Goal: Transaction & Acquisition: Purchase product/service

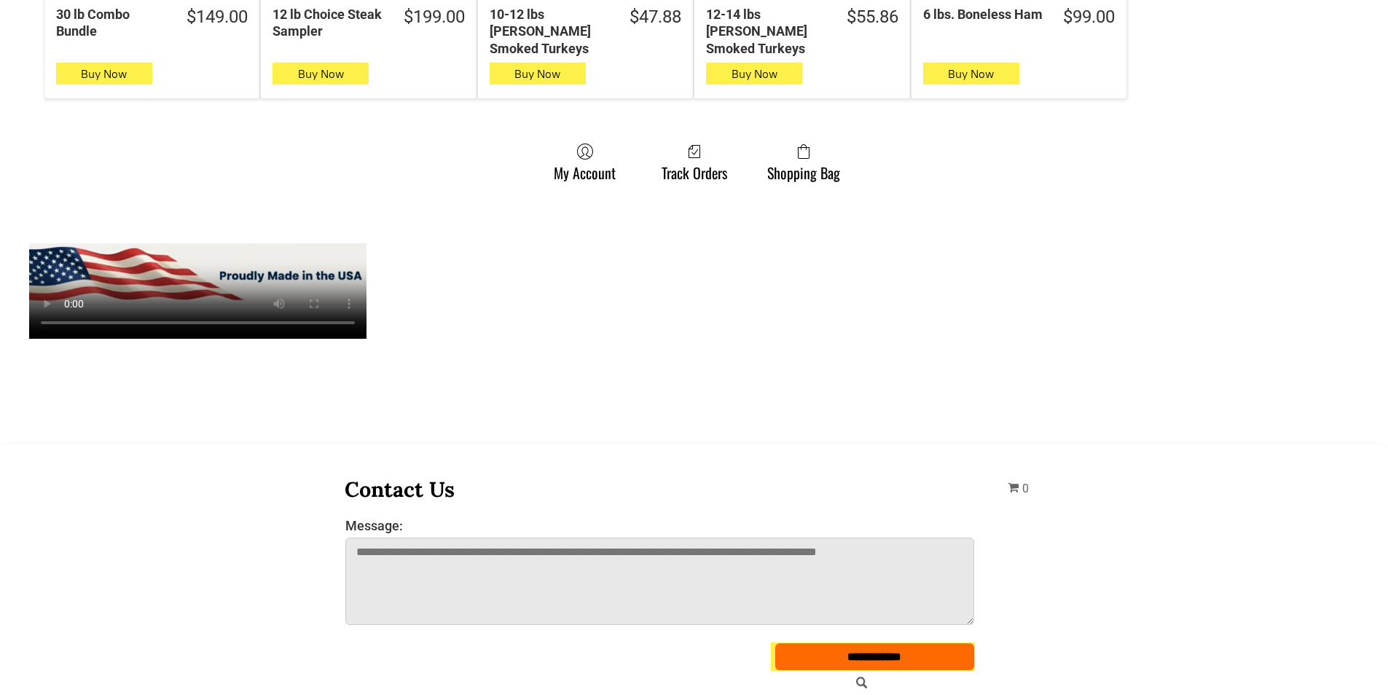
scroll to position [1166, 0]
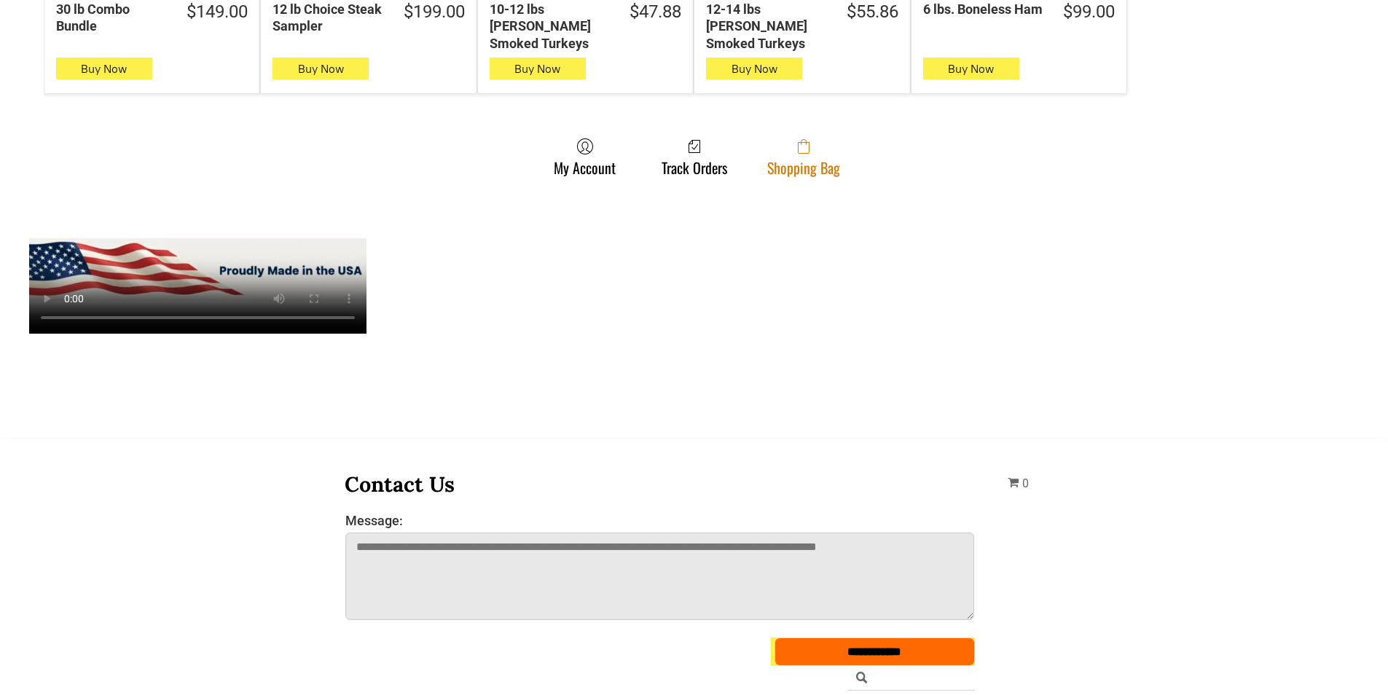
click at [834, 138] on span at bounding box center [803, 146] width 73 height 17
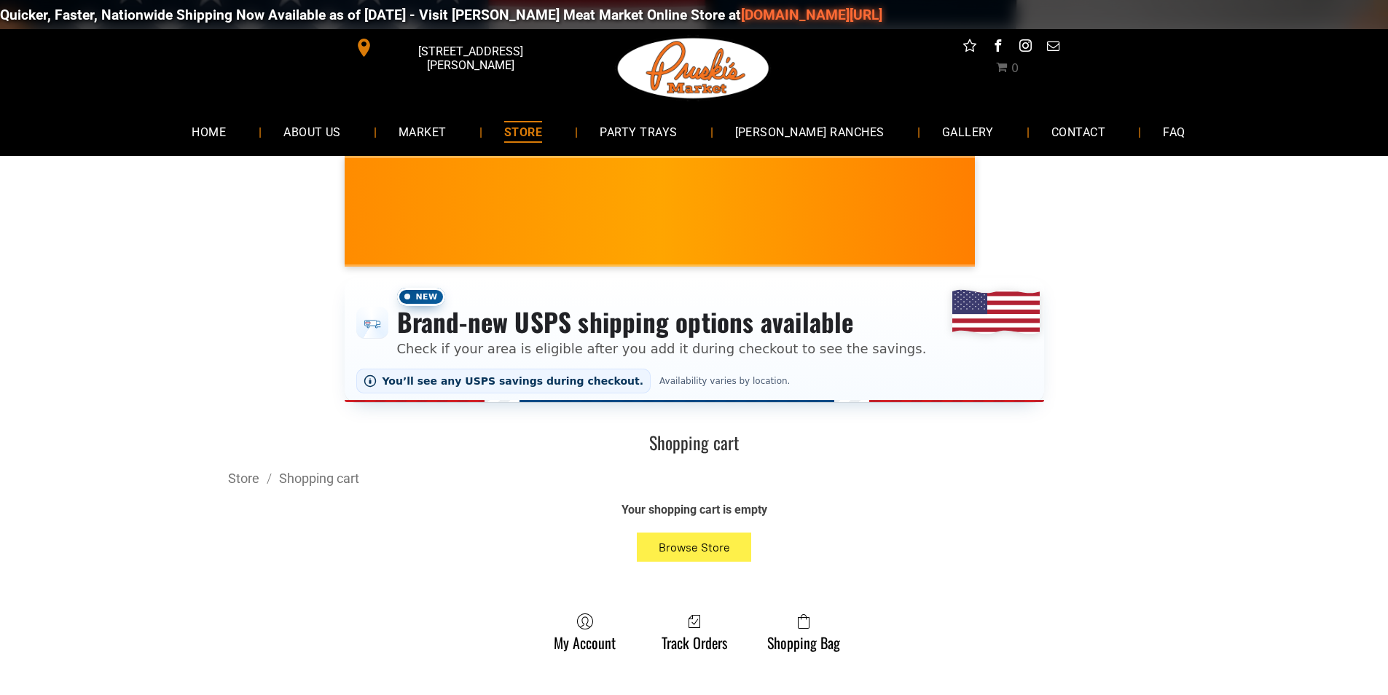
scroll to position [73, 0]
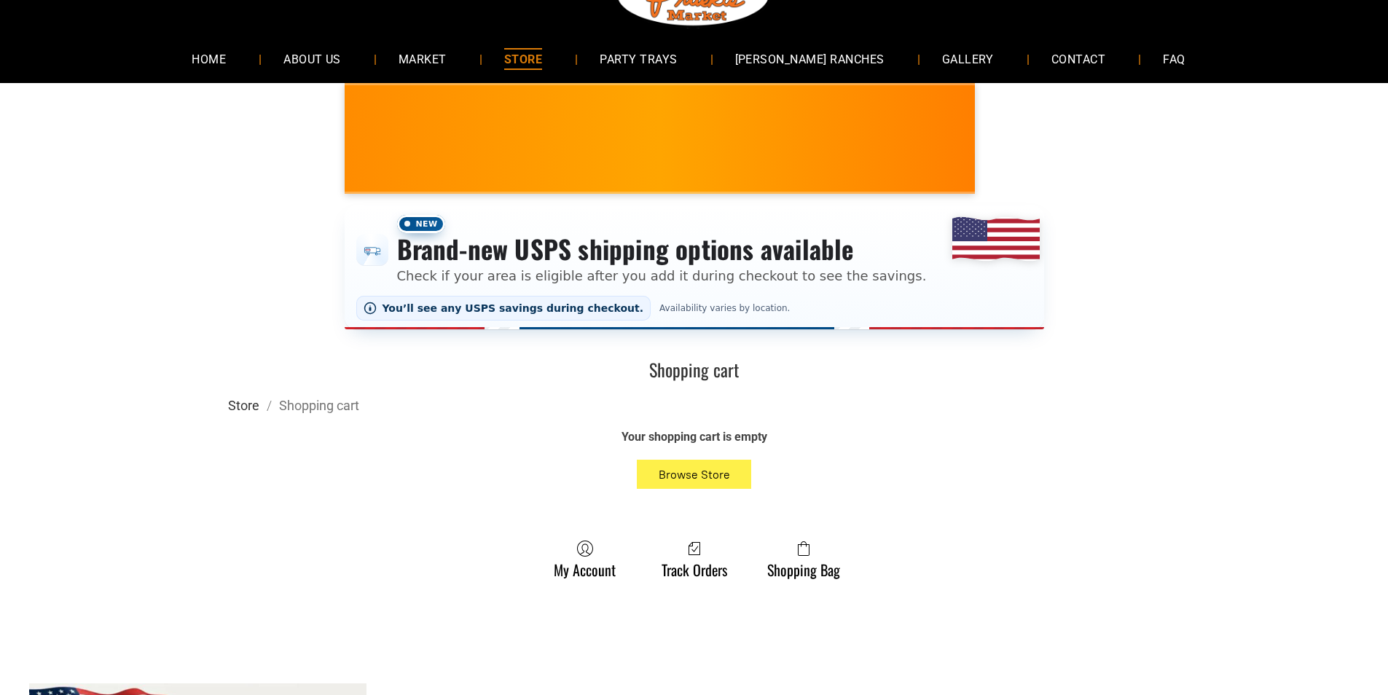
click at [240, 410] on link "Store" at bounding box center [243, 405] width 31 height 15
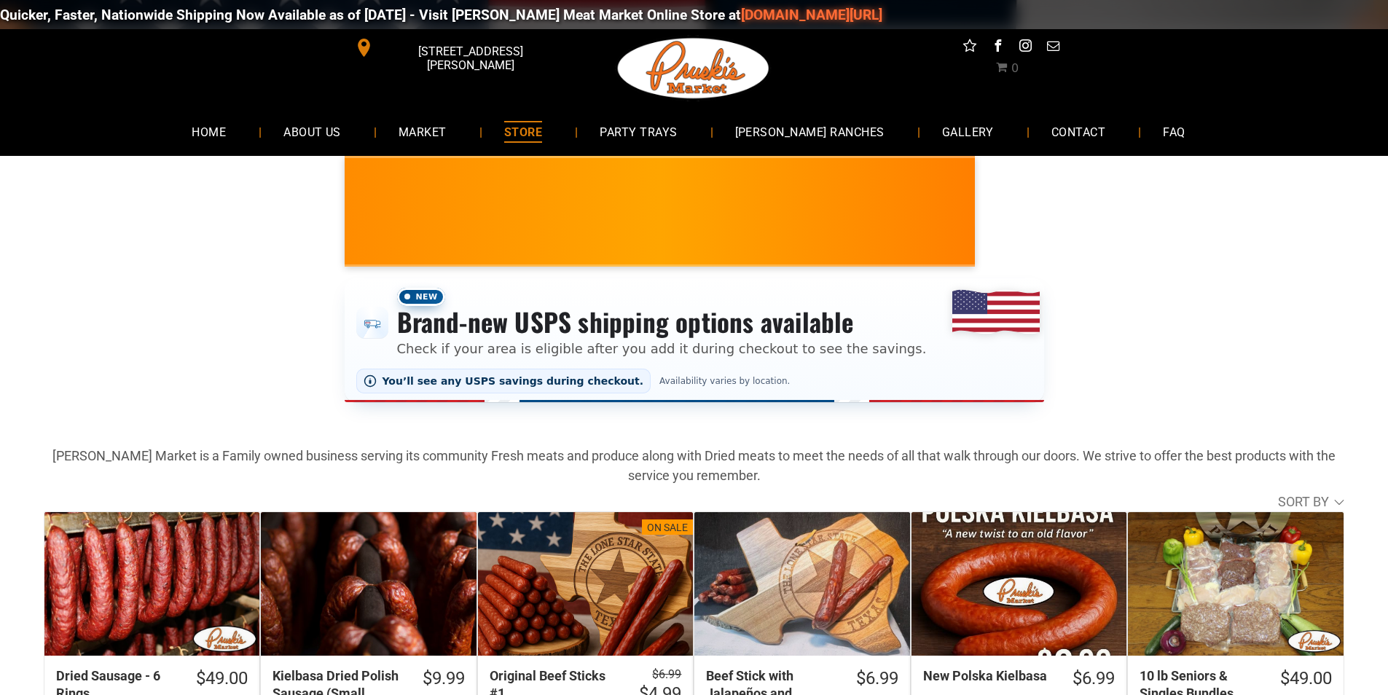
click at [721, 10] on link "[DOMAIN_NAME][URL]" at bounding box center [791, 15] width 141 height 17
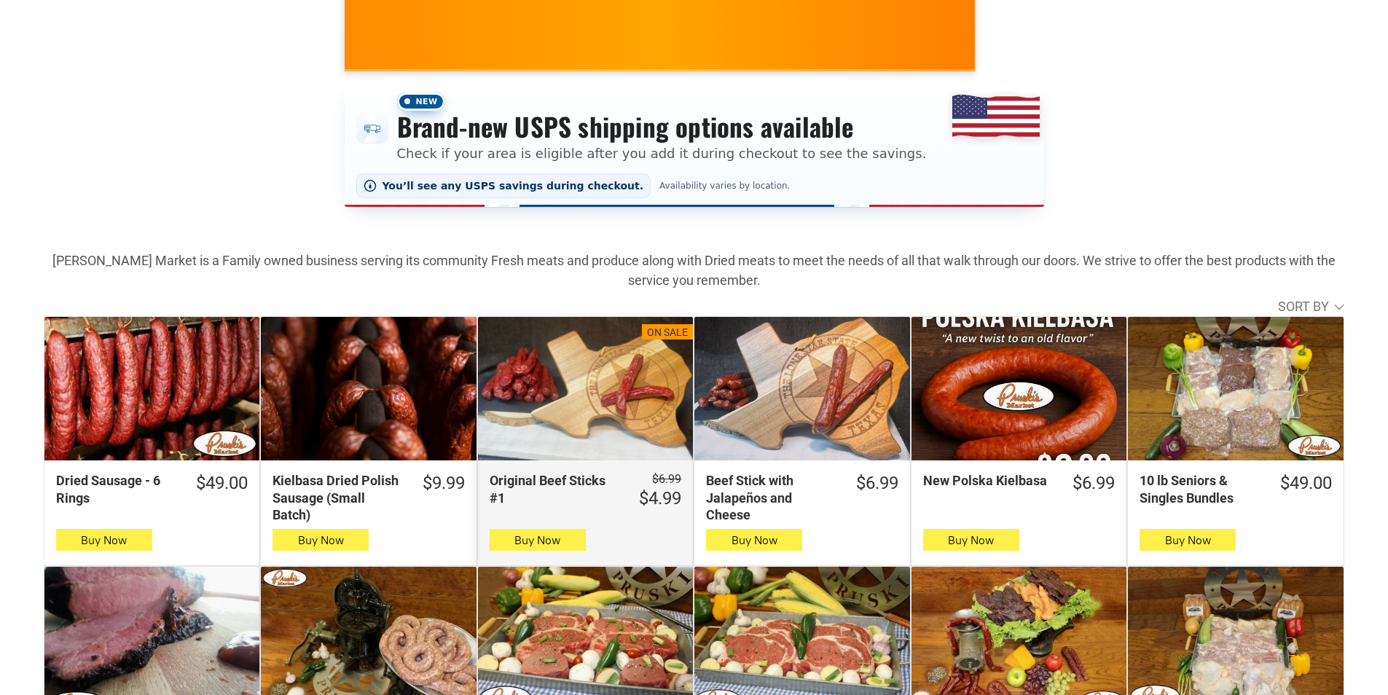
scroll to position [146, 0]
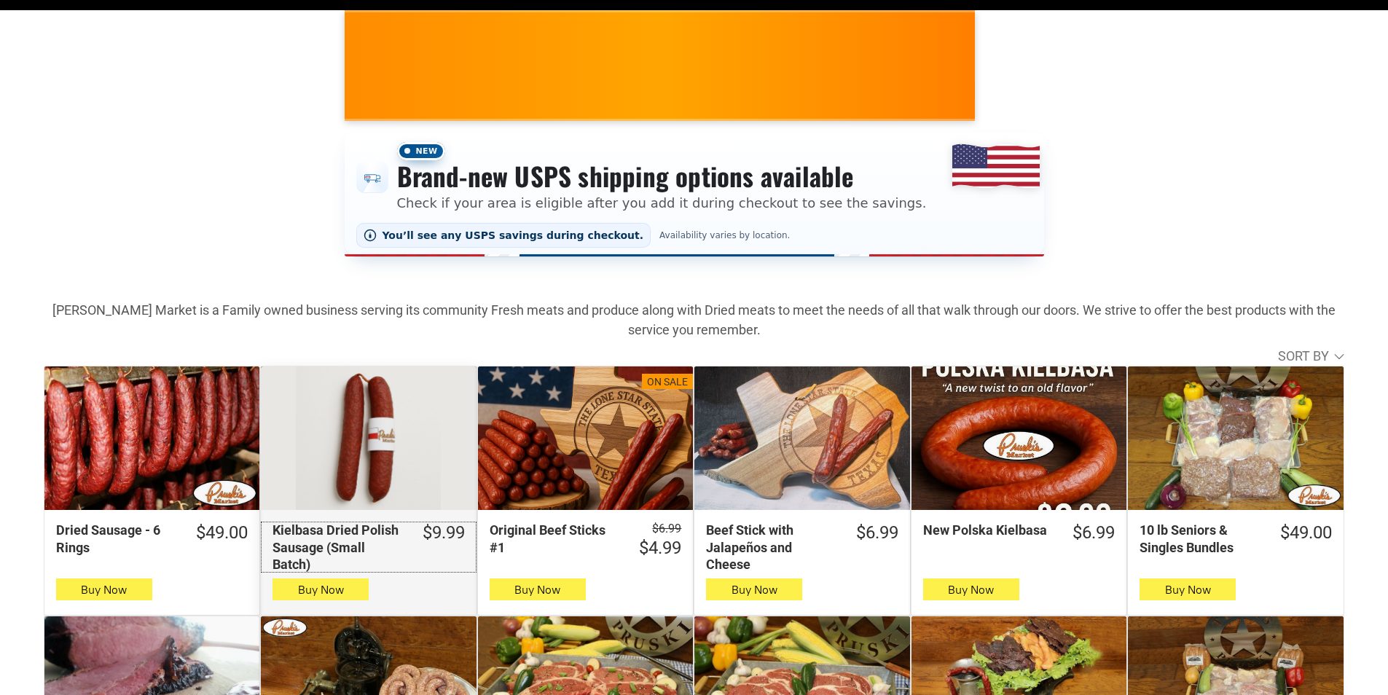
click at [436, 568] on link "$9.99 Kielbasa Dried Polish Sausage (Small Batch)" at bounding box center [368, 547] width 215 height 51
